Goal: Information Seeking & Learning: Learn about a topic

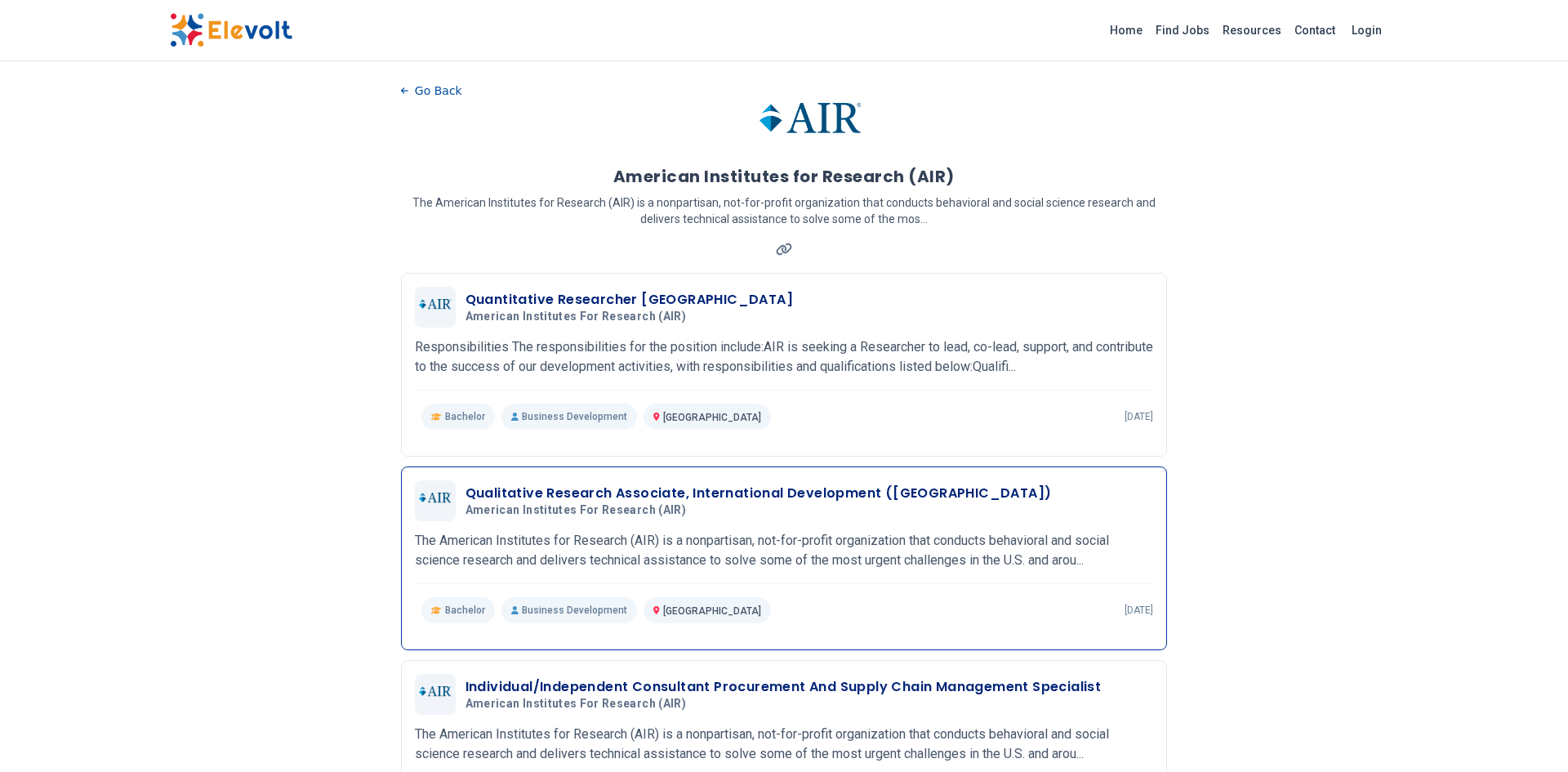
click at [591, 496] on h3 "Qualitative Research Associate, International Development ([GEOGRAPHIC_DATA])" at bounding box center [758, 493] width 586 height 19
